Goal: Information Seeking & Learning: Understand process/instructions

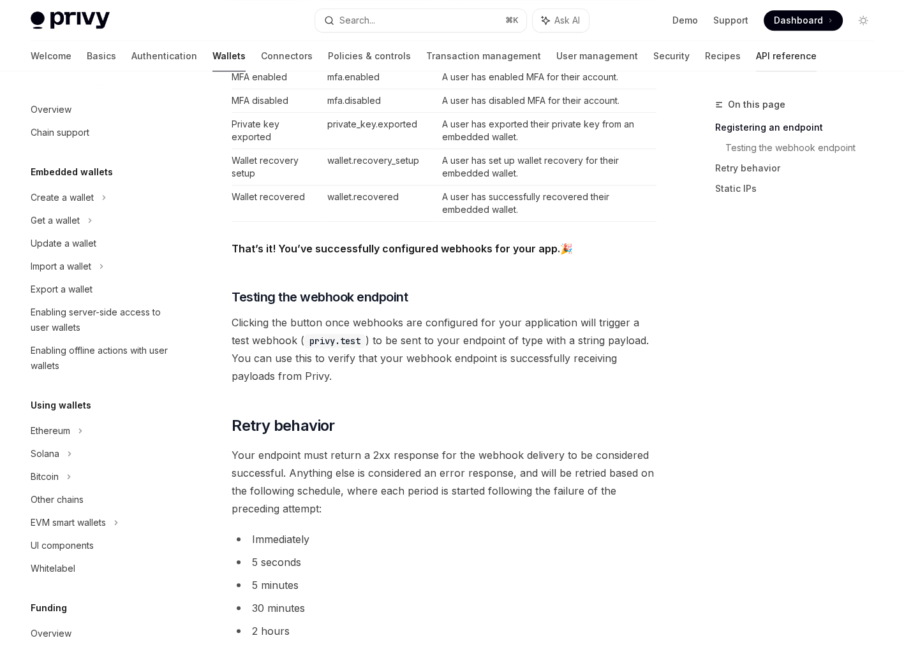
click at [756, 49] on link "API reference" at bounding box center [786, 56] width 61 height 31
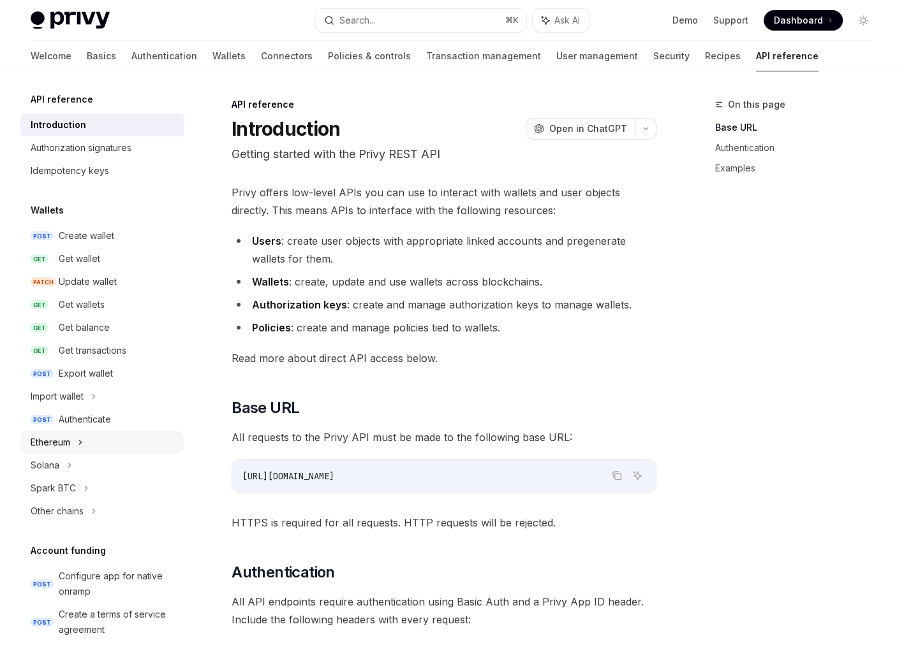
click at [78, 442] on icon at bounding box center [80, 442] width 5 height 15
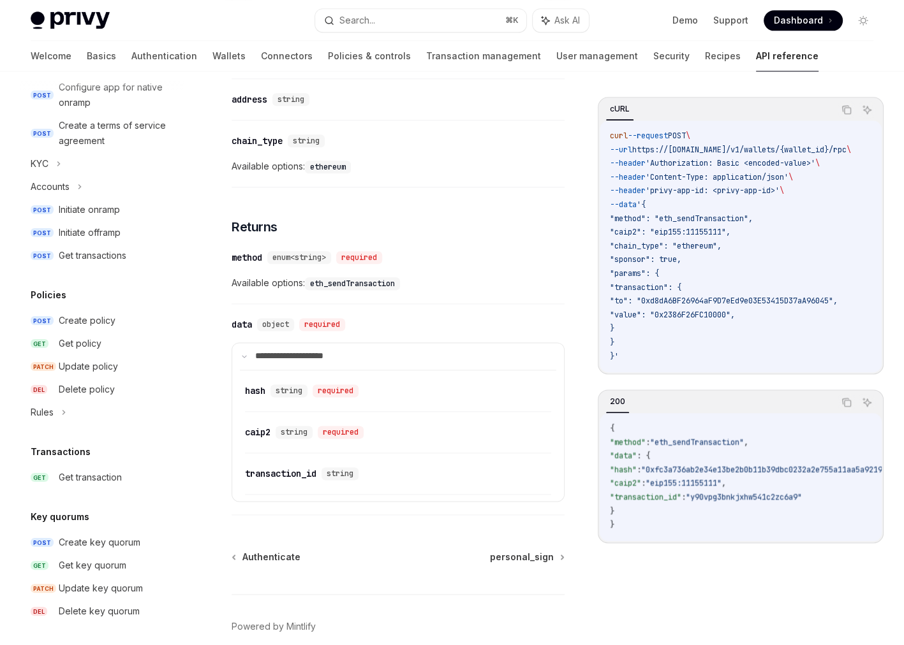
scroll to position [633, 0]
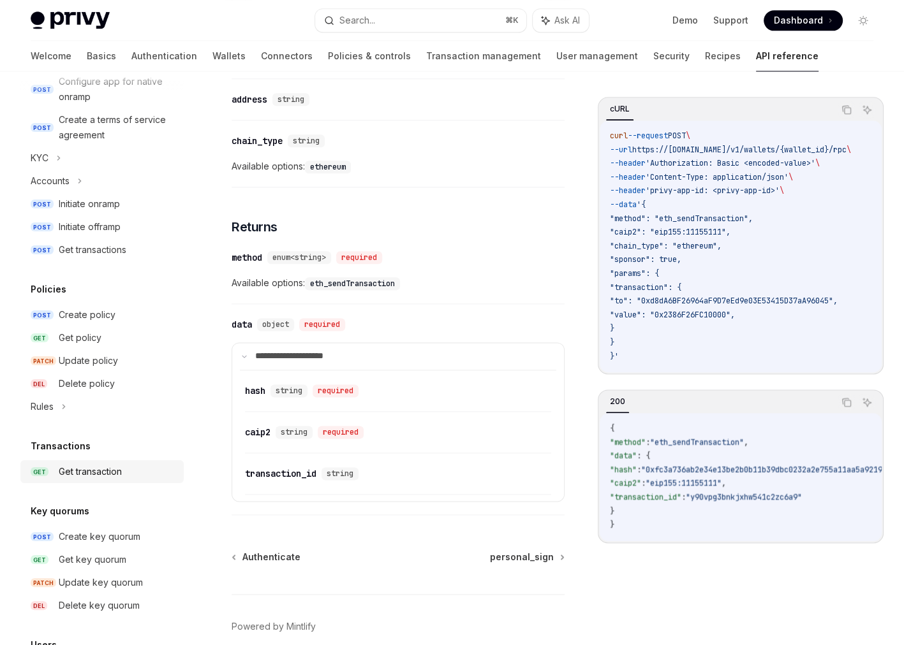
click at [82, 465] on div "Get transaction" at bounding box center [90, 471] width 63 height 15
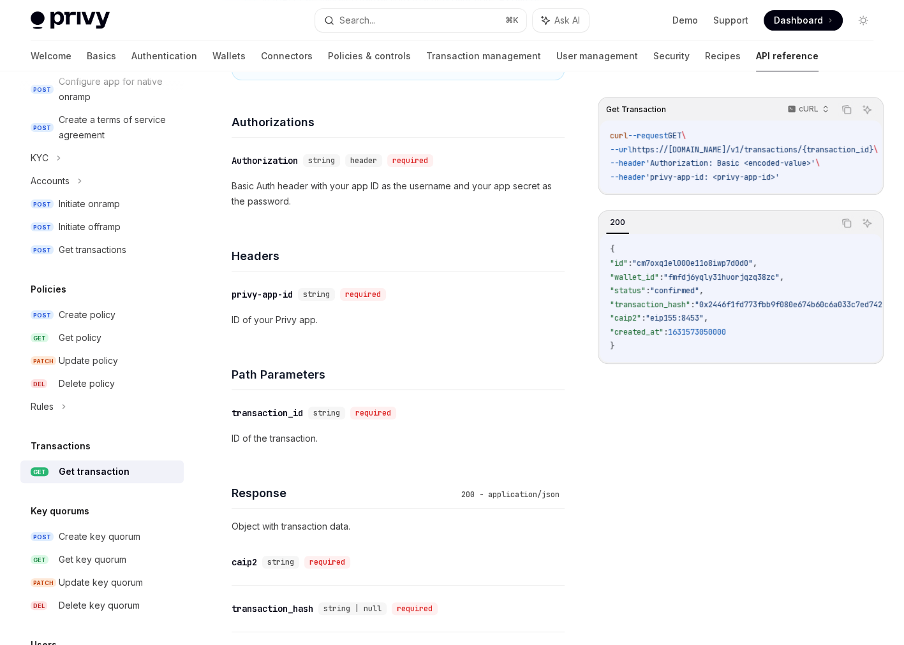
scroll to position [255, 0]
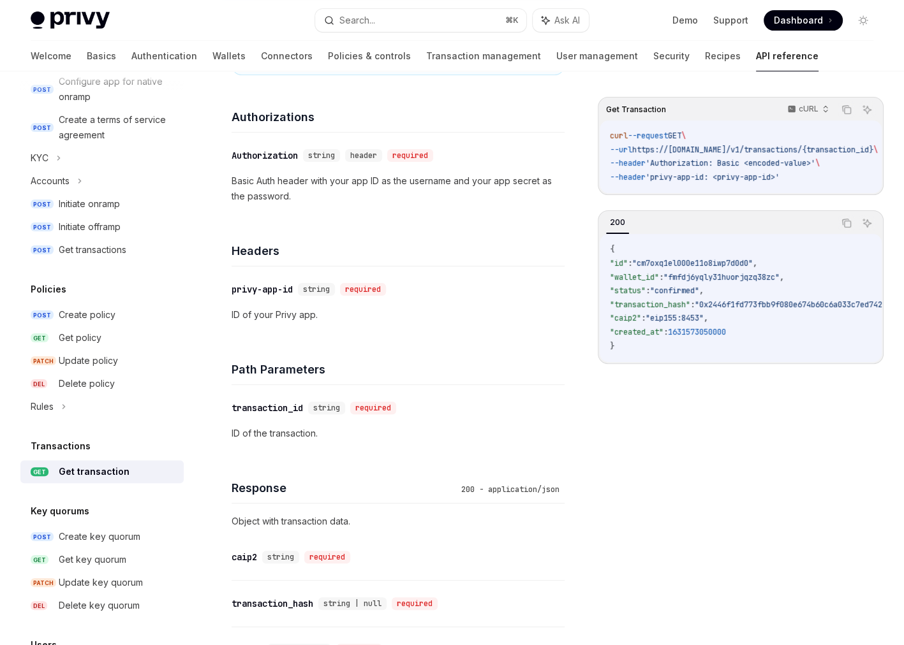
type textarea "*"
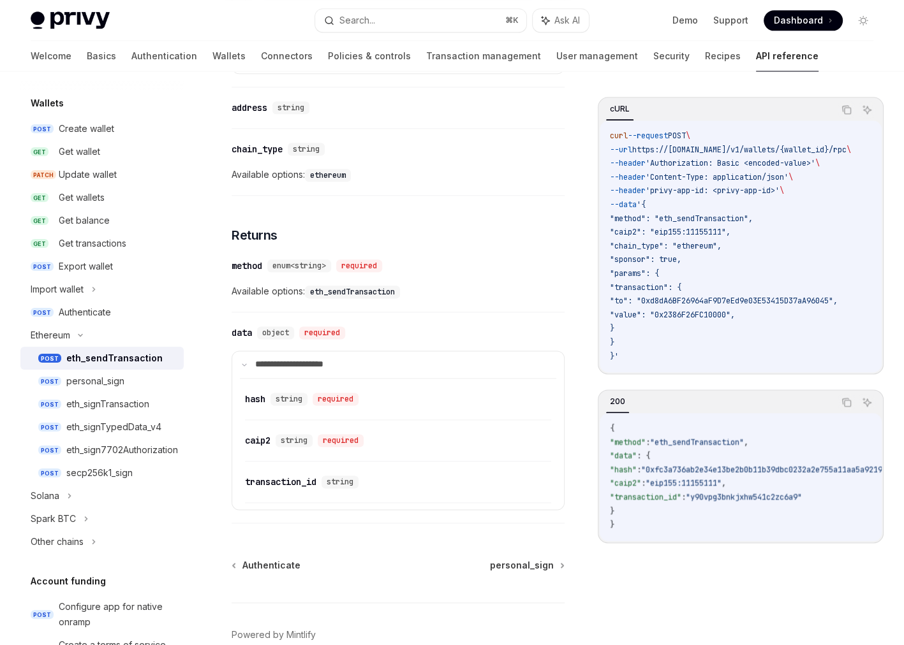
scroll to position [1412, 0]
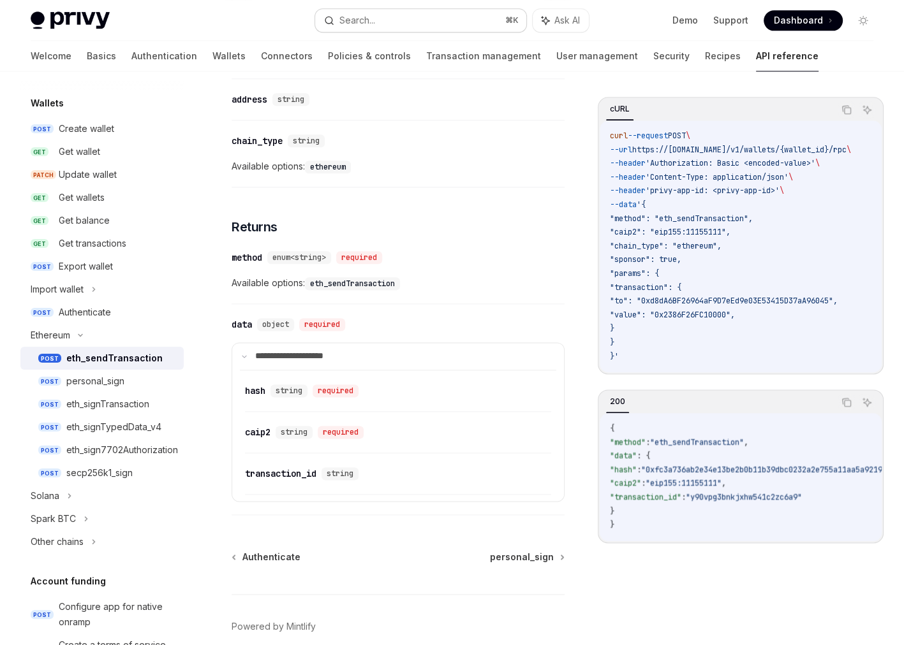
click at [418, 26] on button "Search... ⌘ K" at bounding box center [421, 20] width 212 height 23
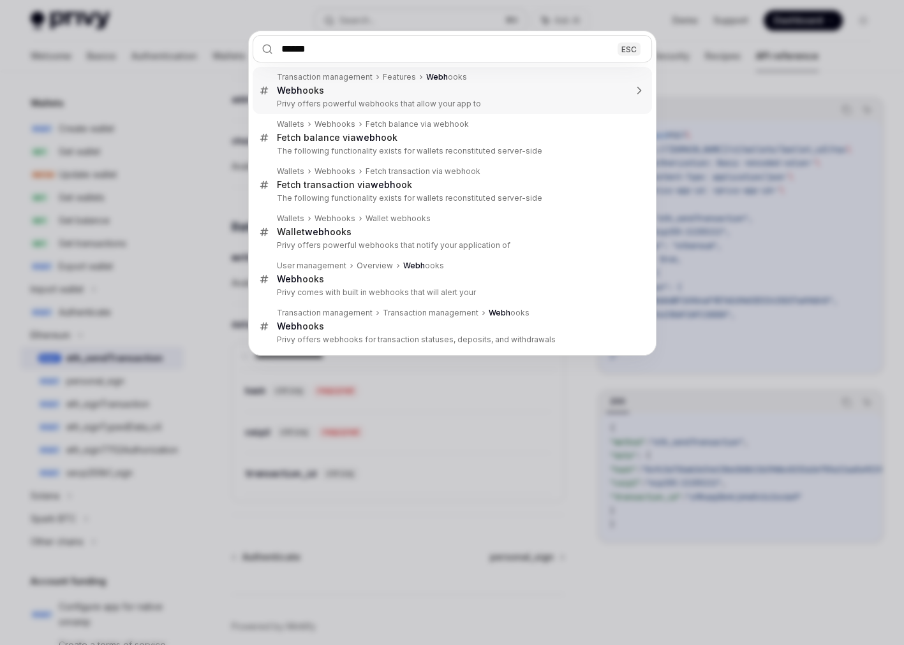
type input "*******"
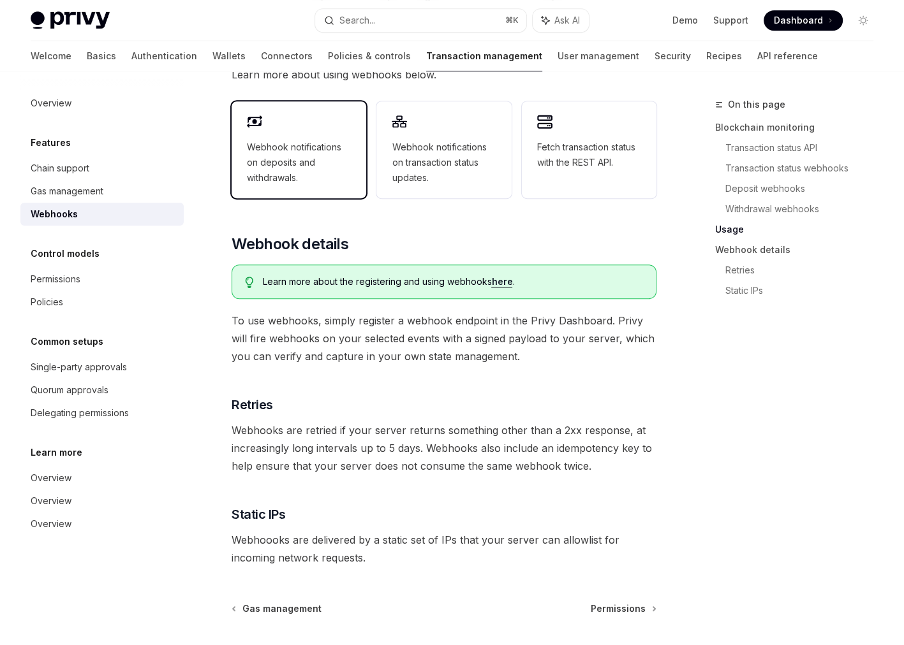
scroll to position [566, 0]
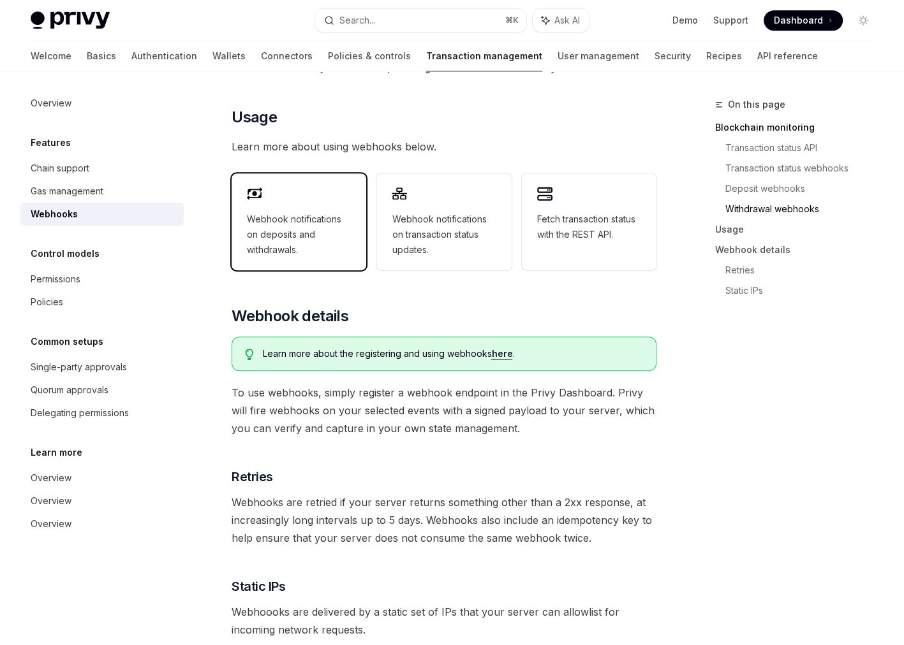
click at [319, 258] on div "Webhook notifications on deposits and withdrawals." at bounding box center [298, 221] width 135 height 97
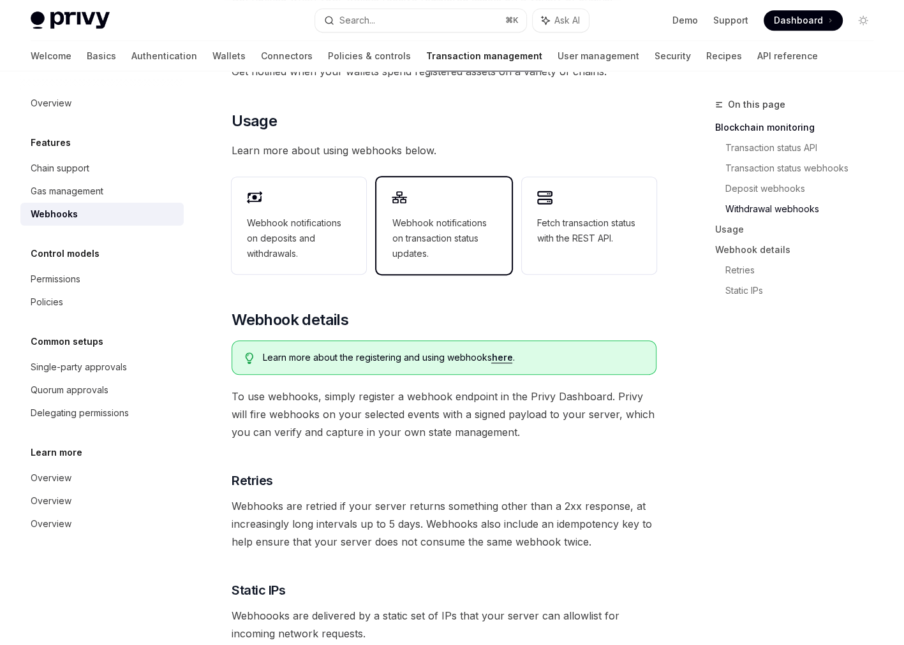
scroll to position [566, 0]
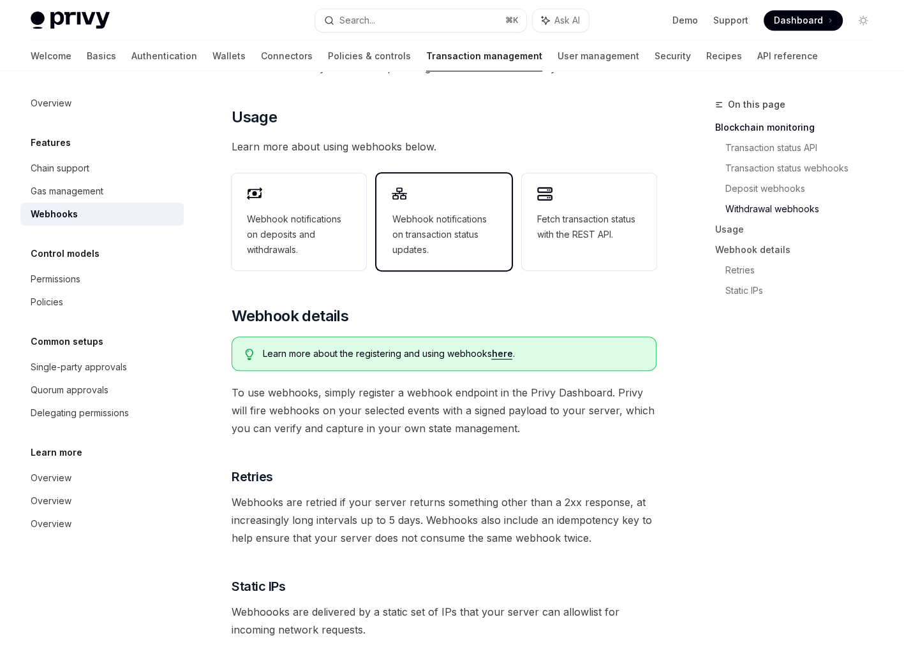
click at [429, 204] on div "Webhook notifications on transaction status updates." at bounding box center [443, 221] width 135 height 97
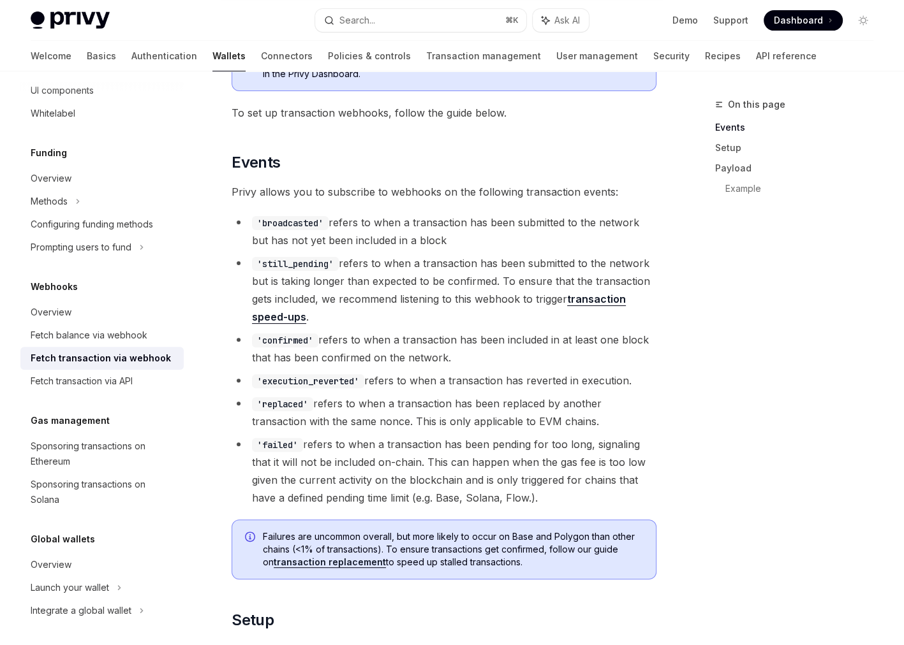
scroll to position [261, 0]
drag, startPoint x: 518, startPoint y: 473, endPoint x: 237, endPoint y: 214, distance: 382.3
click at [237, 214] on ul "'broadcasted' refers to when a transaction has been submitted to the network bu…" at bounding box center [443, 359] width 425 height 293
copy ul "'broadcasted' refers to when a transaction has been submitted to the network bu…"
click at [756, 51] on link "API reference" at bounding box center [786, 56] width 61 height 31
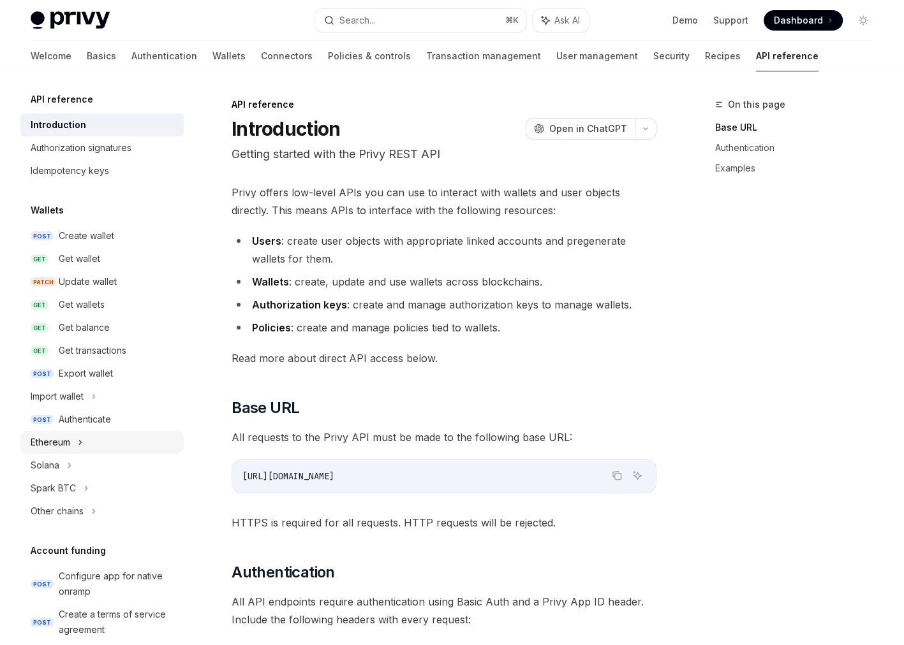
click at [30, 436] on div "Ethereum" at bounding box center [101, 442] width 163 height 23
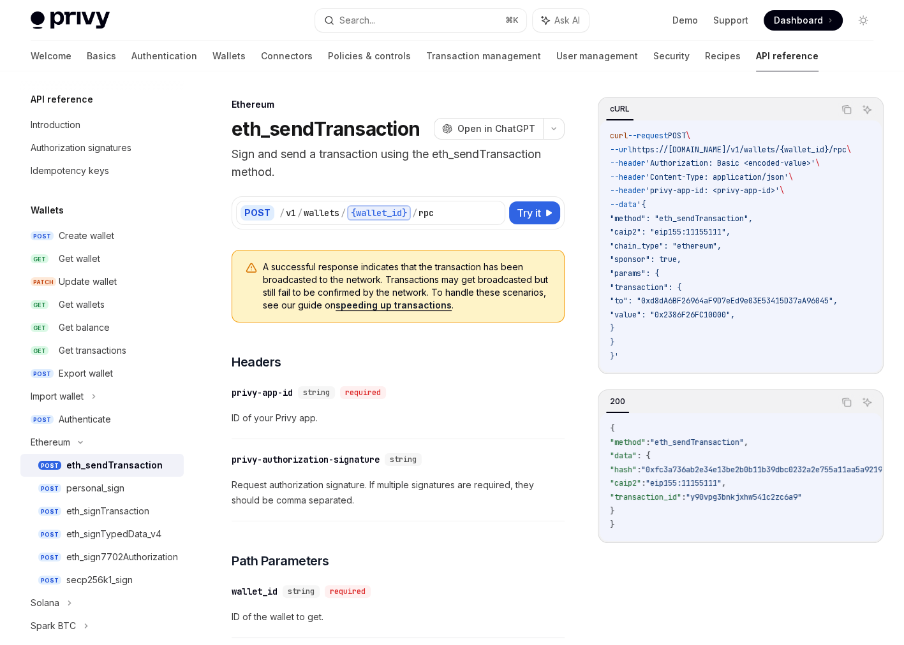
scroll to position [33, 0]
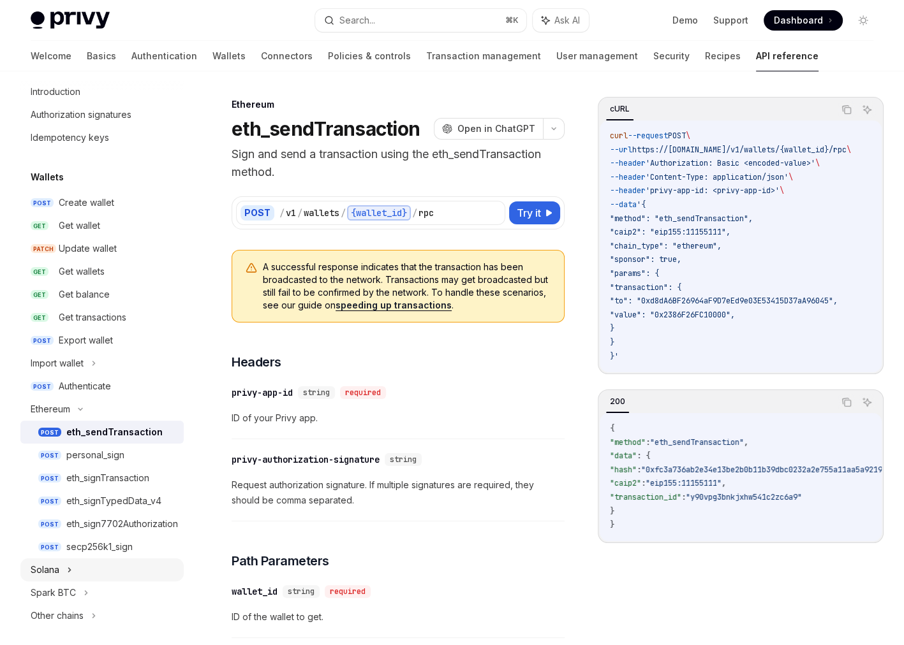
click at [64, 566] on div "Solana" at bounding box center [101, 570] width 163 height 23
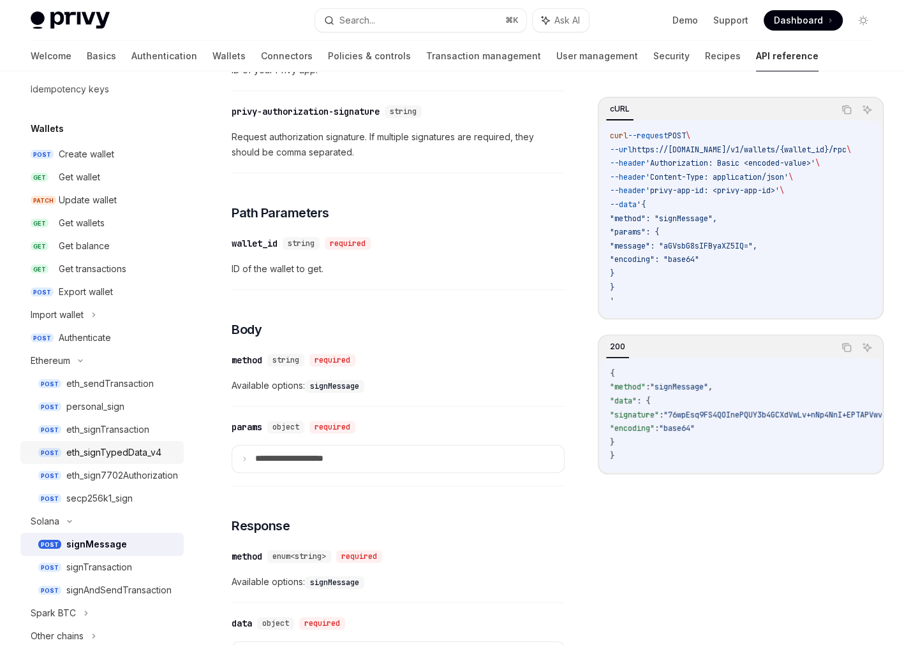
scroll to position [89, 0]
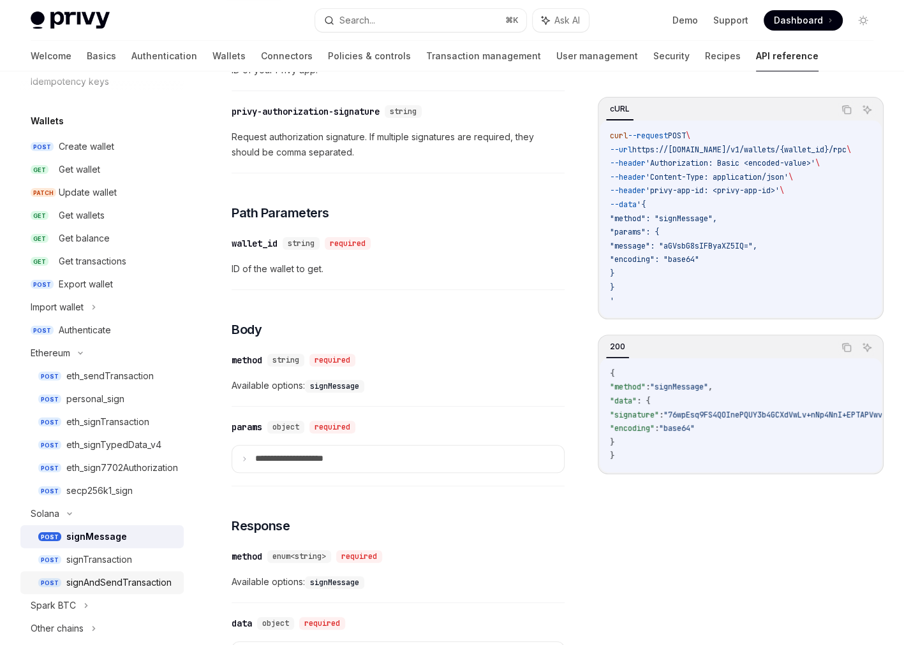
click at [101, 587] on div "signAndSendTransaction" at bounding box center [118, 582] width 105 height 15
type textarea "*"
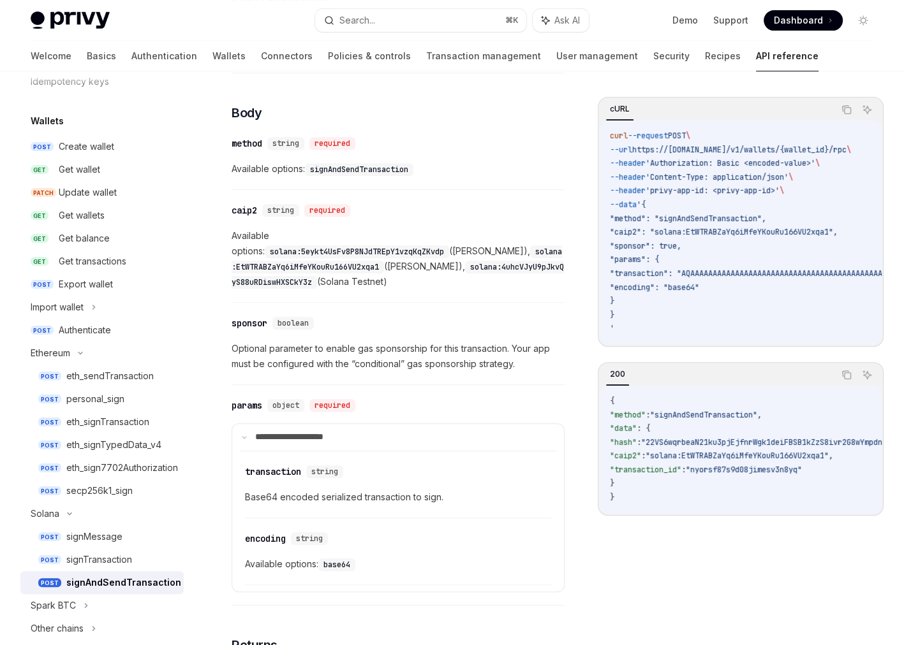
scroll to position [466, 0]
